Goal: Communication & Community: Connect with others

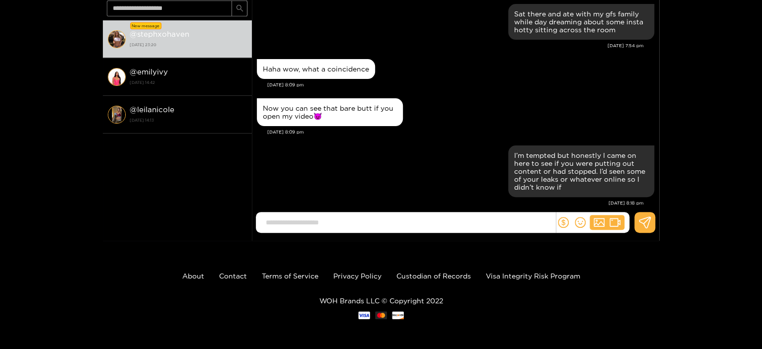
scroll to position [1234, 0]
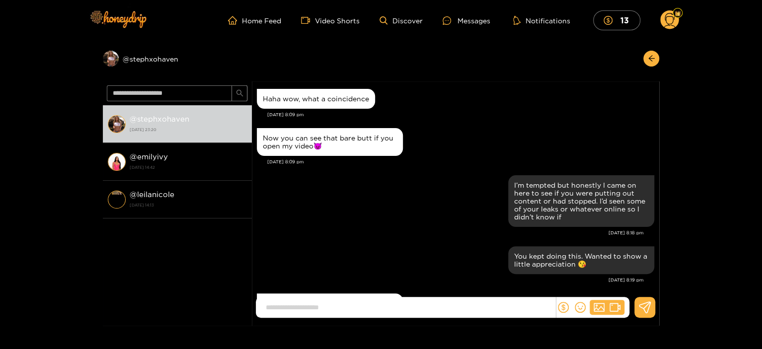
scroll to position [1179, 0]
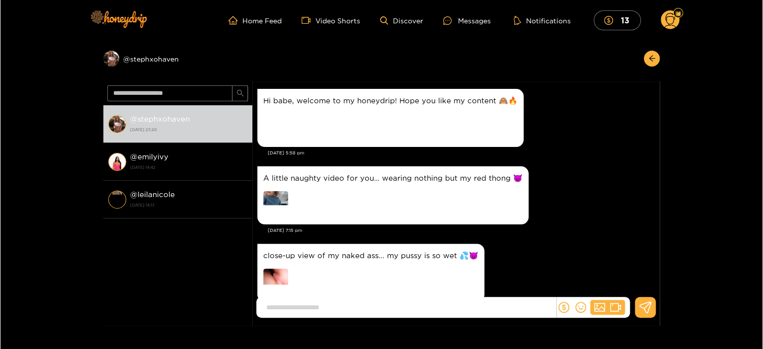
scroll to position [117, 0]
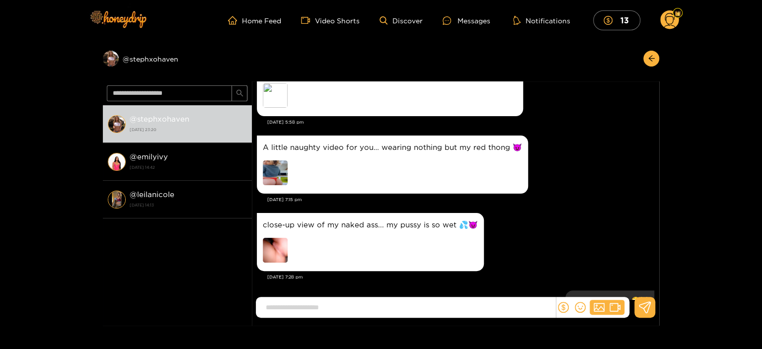
click at [276, 253] on img at bounding box center [275, 250] width 25 height 25
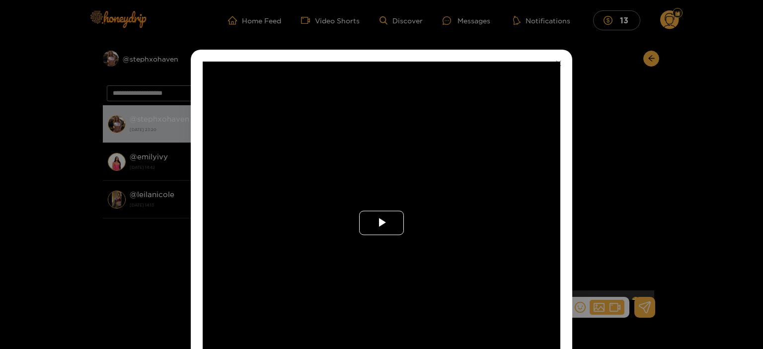
click at [381, 223] on span "Video Player" at bounding box center [381, 223] width 0 height 0
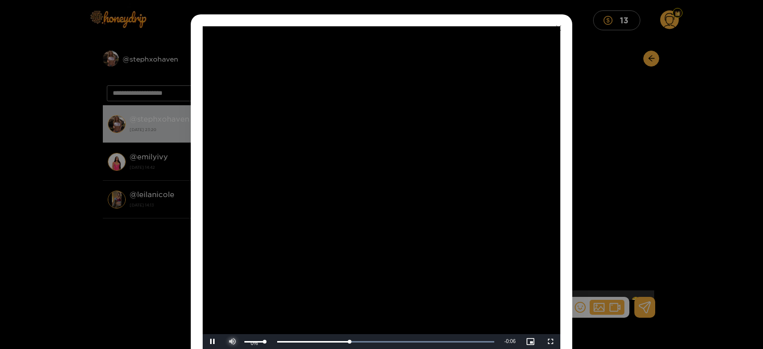
click at [232, 342] on span "Video Player" at bounding box center [232, 342] width 0 height 0
click at [172, 291] on div "**********" at bounding box center [381, 174] width 763 height 349
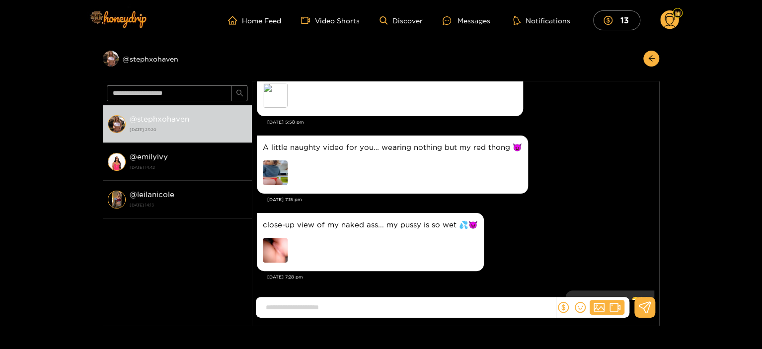
click at [268, 169] on img at bounding box center [275, 172] width 25 height 25
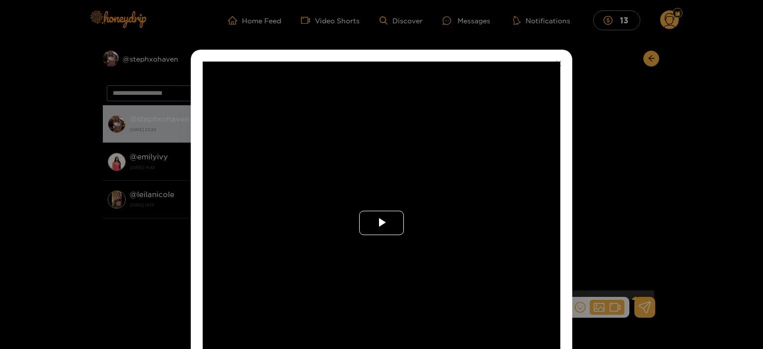
click at [381, 223] on span "Video Player" at bounding box center [381, 223] width 0 height 0
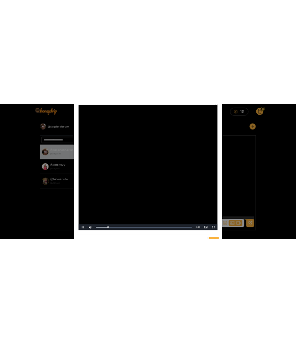
scroll to position [60, 0]
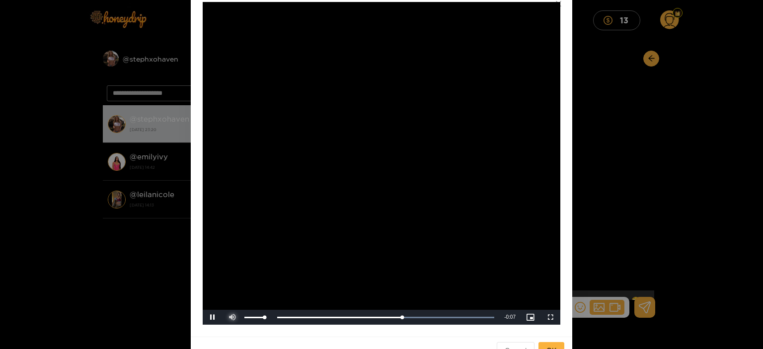
click at [232, 317] on span "Video Player" at bounding box center [232, 317] width 0 height 0
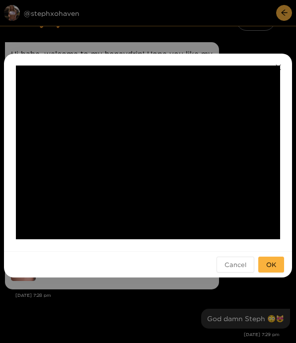
scroll to position [0, 0]
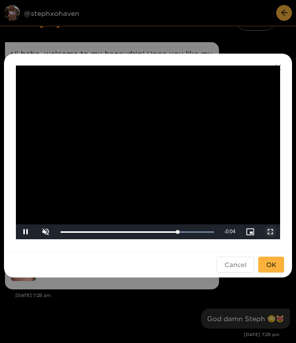
drag, startPoint x: 268, startPoint y: 233, endPoint x: 741, endPoint y: 295, distance: 477.2
click at [270, 232] on span "Video Player" at bounding box center [270, 232] width 0 height 0
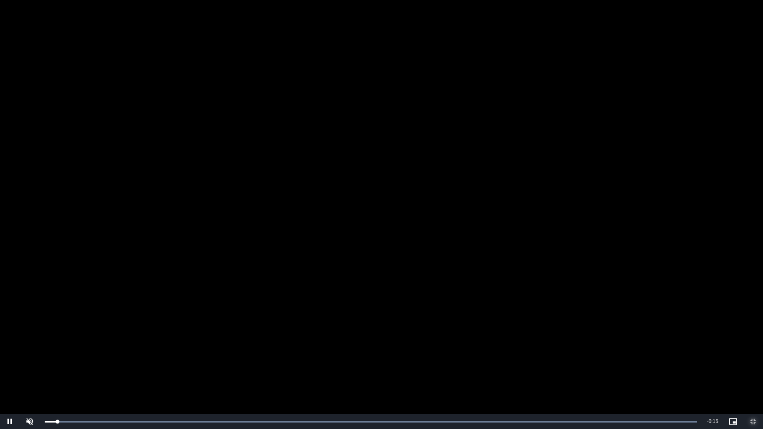
click at [753, 349] on span "Video Player" at bounding box center [753, 421] width 0 height 0
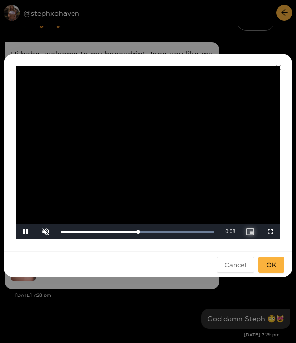
click at [250, 232] on span "Video Player" at bounding box center [250, 232] width 0 height 0
